Goal: Task Accomplishment & Management: Use online tool/utility

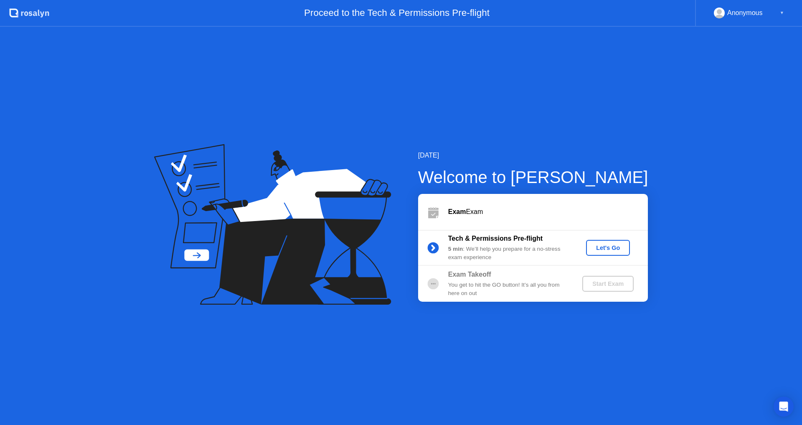
click at [606, 240] on button "Let's Go" at bounding box center [608, 248] width 44 height 16
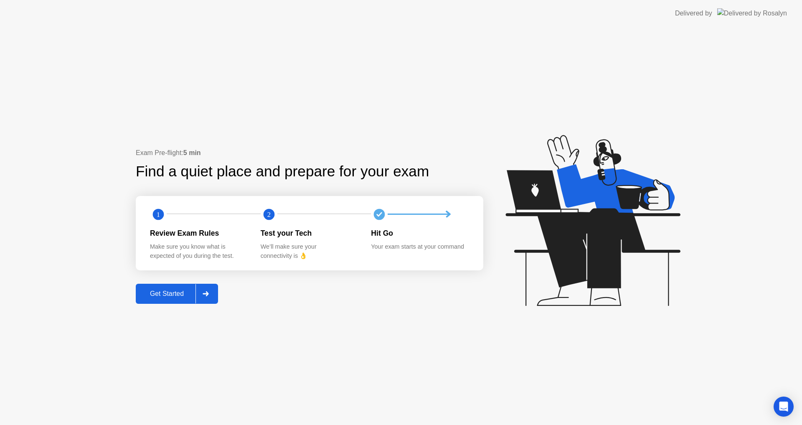
click at [164, 295] on div "Get Started" at bounding box center [166, 294] width 57 height 8
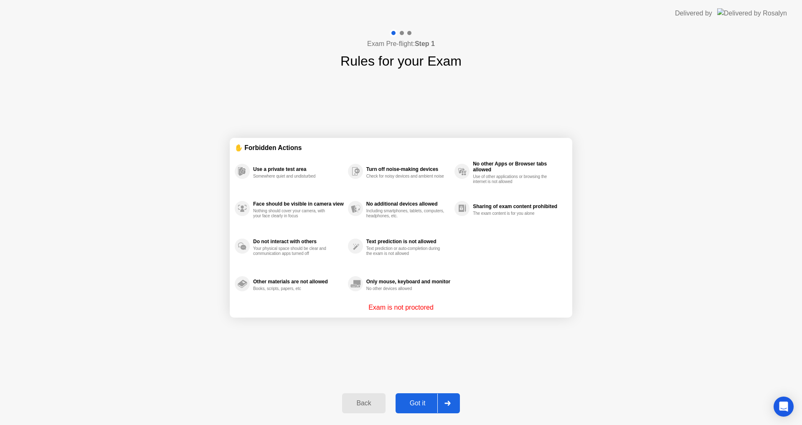
click at [415, 400] on div "Got it" at bounding box center [417, 403] width 39 height 8
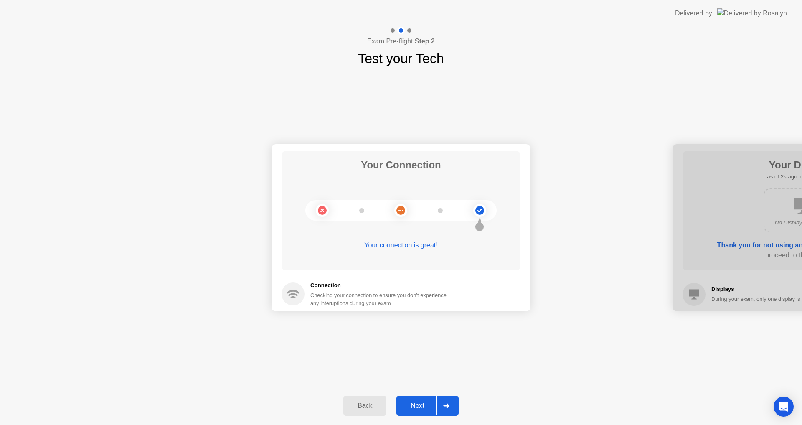
click at [413, 398] on button "Next" at bounding box center [427, 405] width 62 height 20
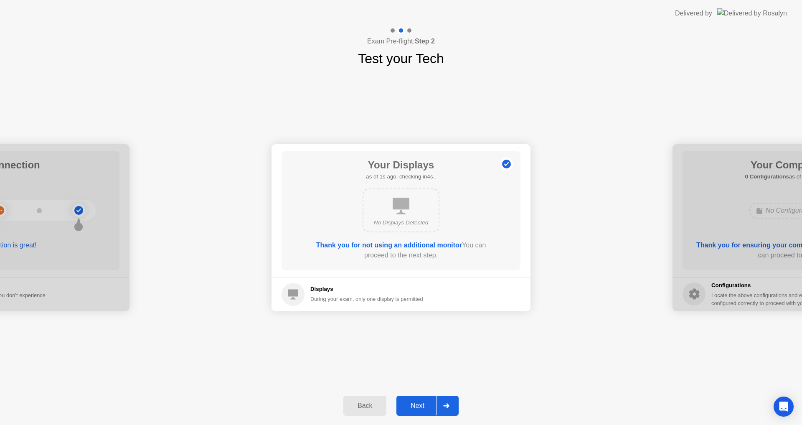
click at [413, 398] on button "Next" at bounding box center [427, 405] width 62 height 20
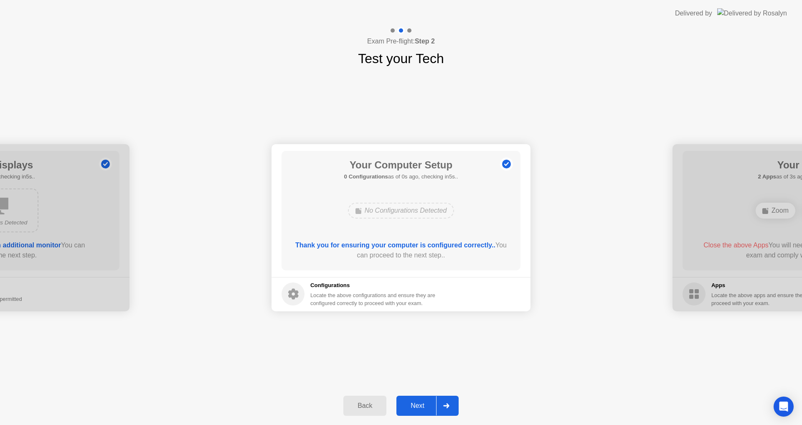
click at [413, 398] on button "Next" at bounding box center [427, 405] width 62 height 20
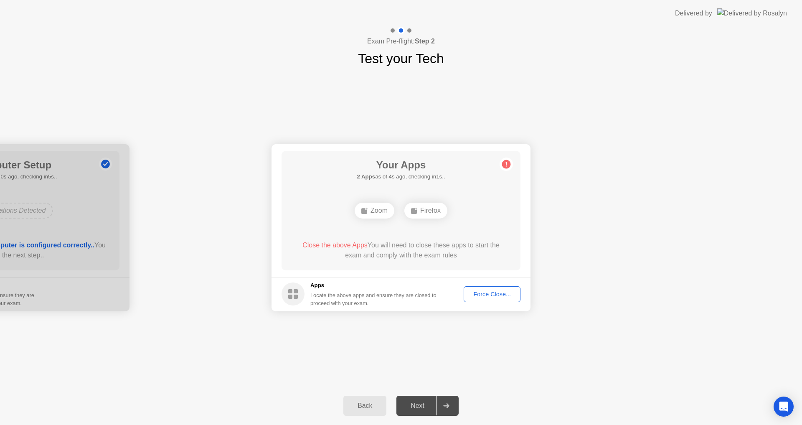
click at [492, 299] on button "Force Close..." at bounding box center [492, 294] width 57 height 16
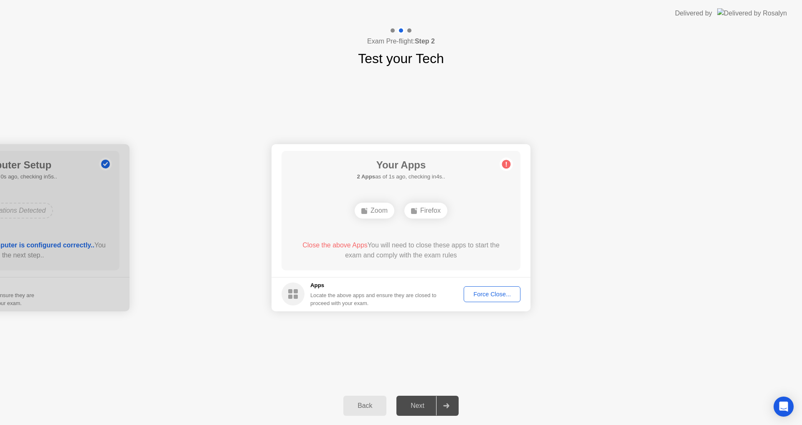
click at [479, 286] on button "Force Close..." at bounding box center [492, 294] width 57 height 16
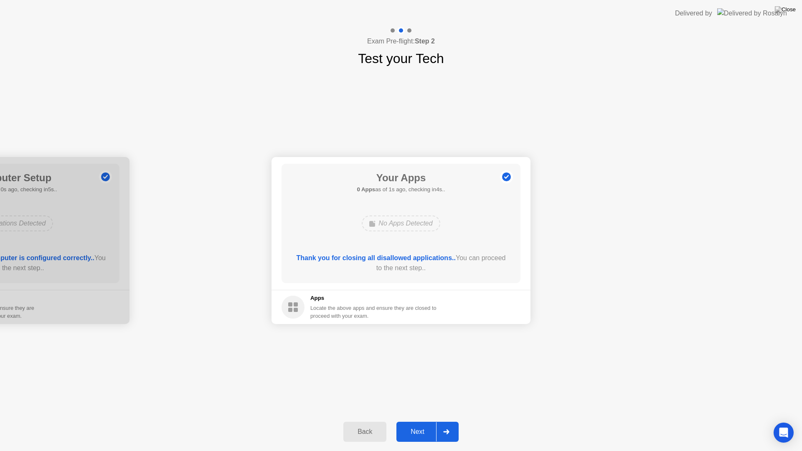
click at [427, 424] on button "Next" at bounding box center [427, 432] width 62 height 20
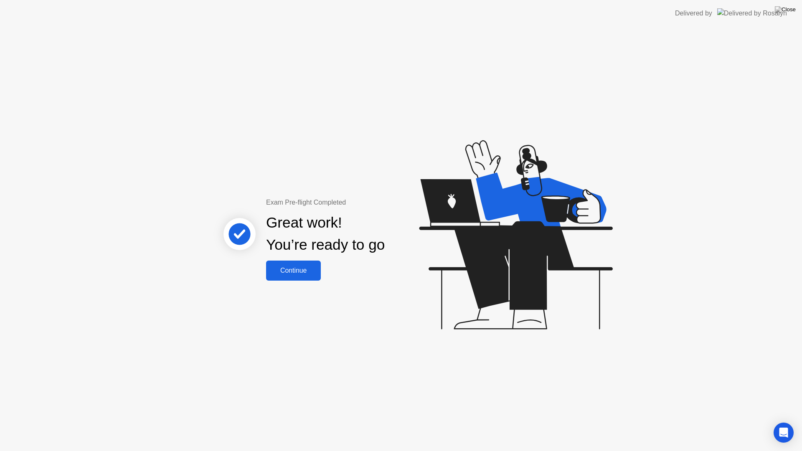
click at [286, 272] on div "Continue" at bounding box center [294, 271] width 50 height 8
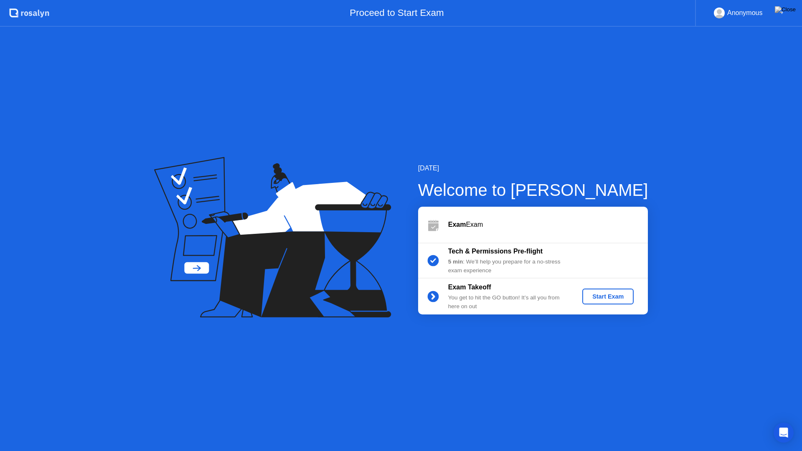
click at [609, 291] on button "Start Exam" at bounding box center [607, 297] width 51 height 16
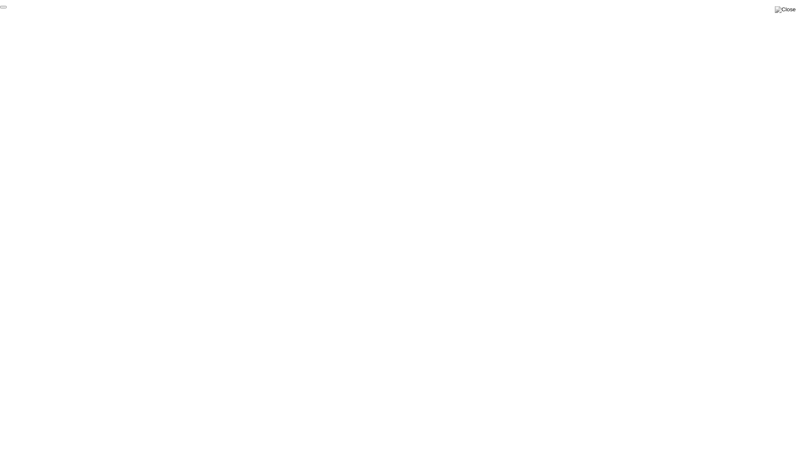
click div "End Proctoring Session"
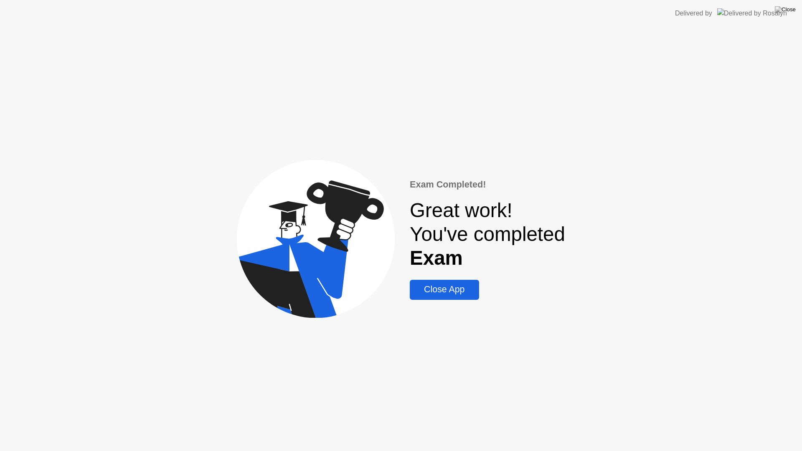
click at [439, 293] on div "Close App" at bounding box center [444, 289] width 64 height 10
